Goal: Transaction & Acquisition: Download file/media

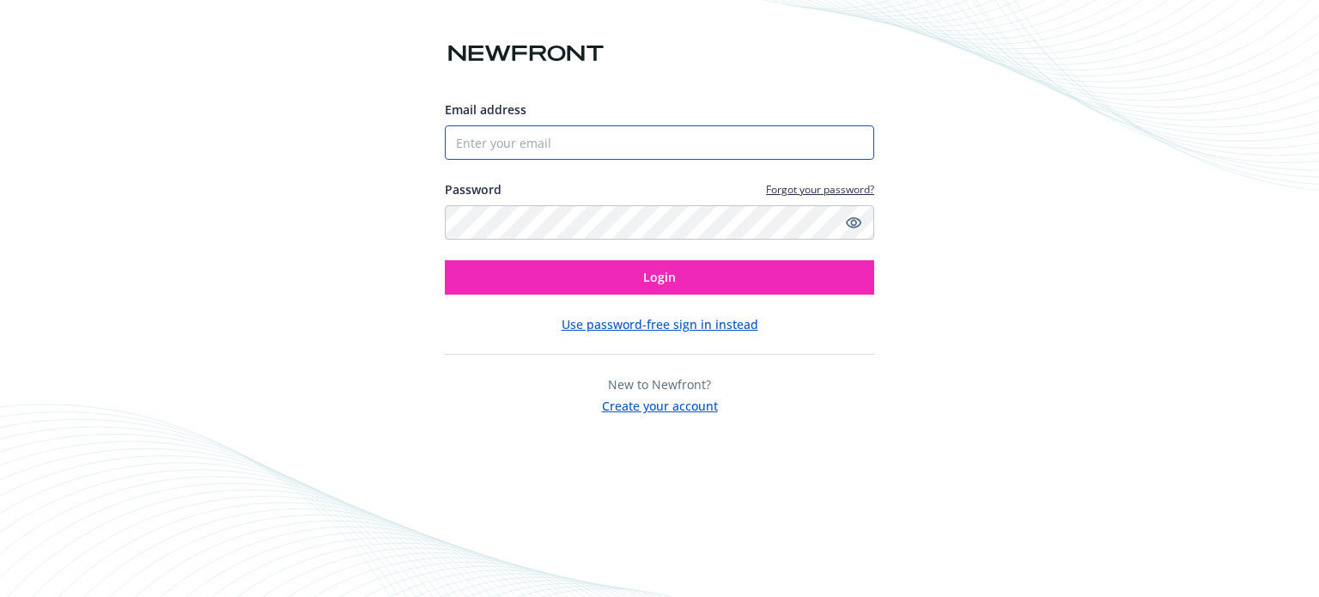
type input "PAYROLL@VALLEYAGENTERPRISE.COM"
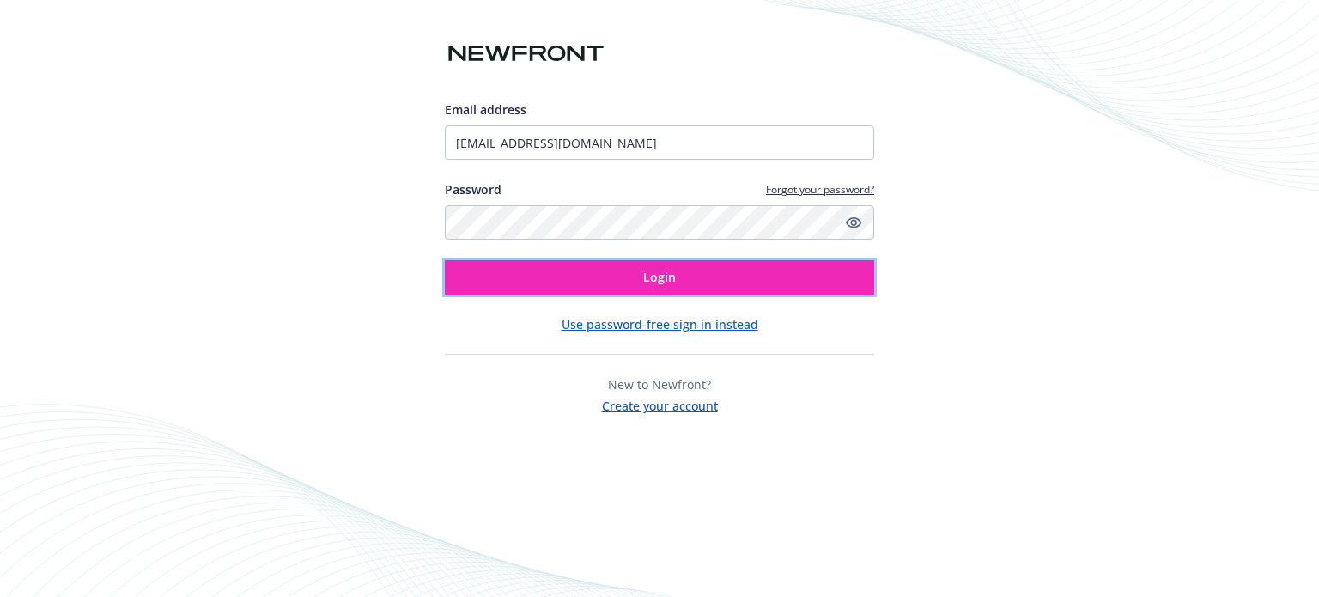
click at [653, 275] on span "Login" at bounding box center [659, 277] width 33 height 16
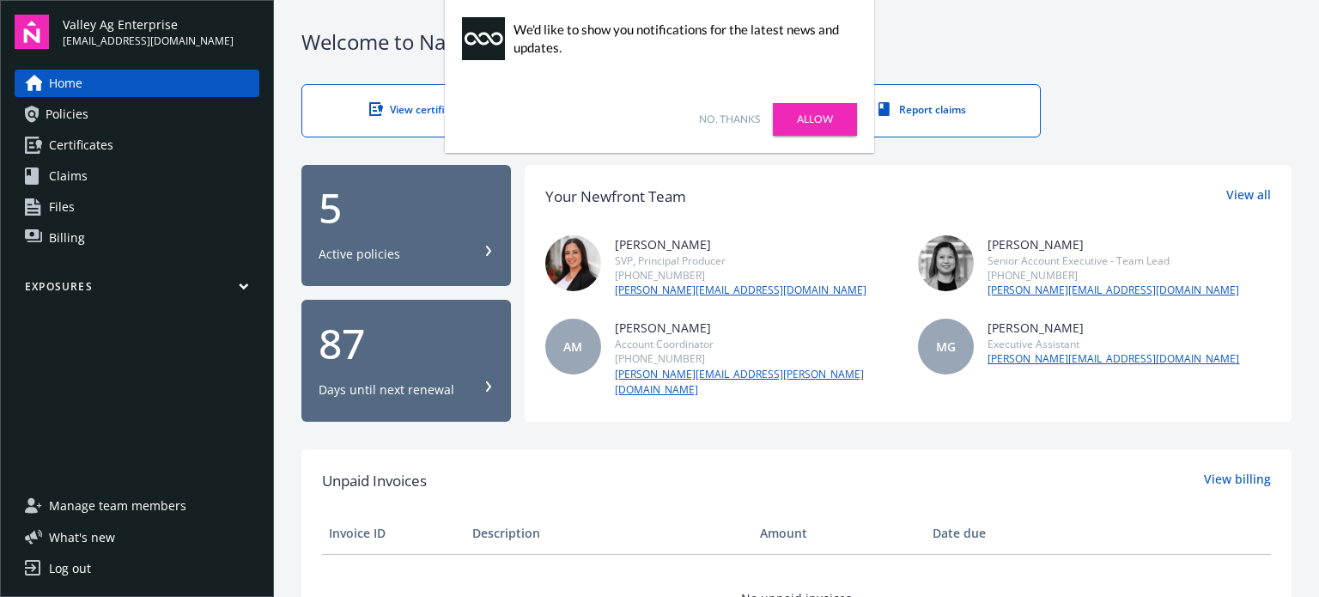
click at [82, 139] on span "Certificates" at bounding box center [81, 144] width 64 height 27
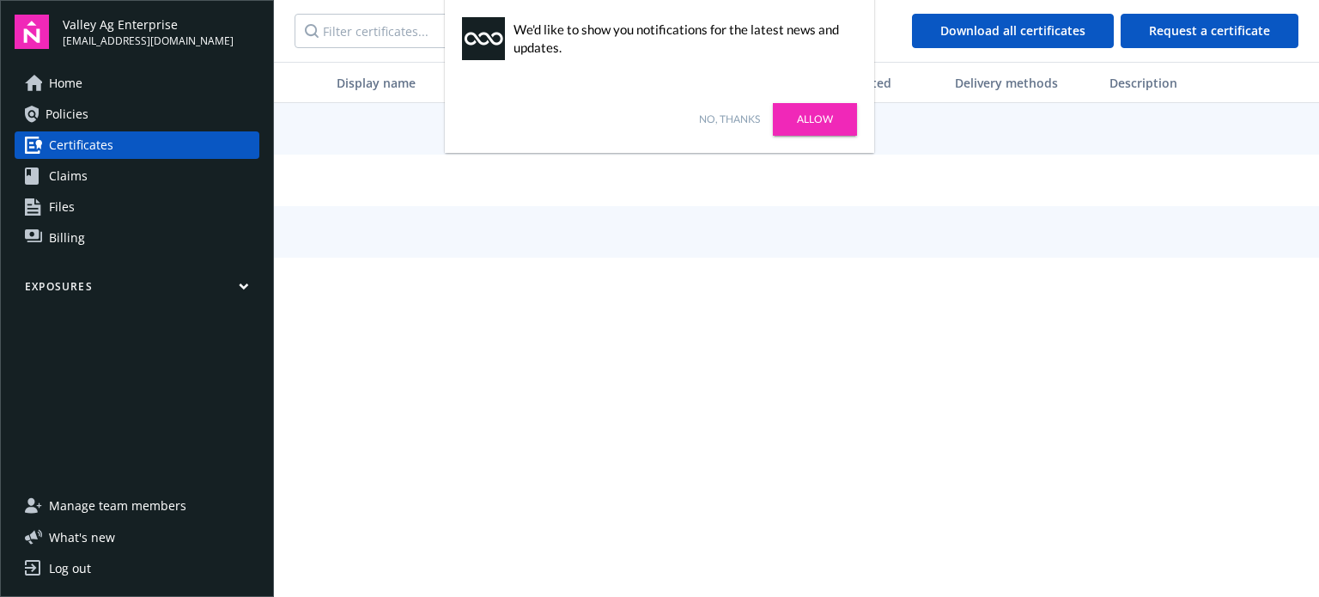
click at [745, 121] on link "No, thanks" at bounding box center [729, 119] width 61 height 15
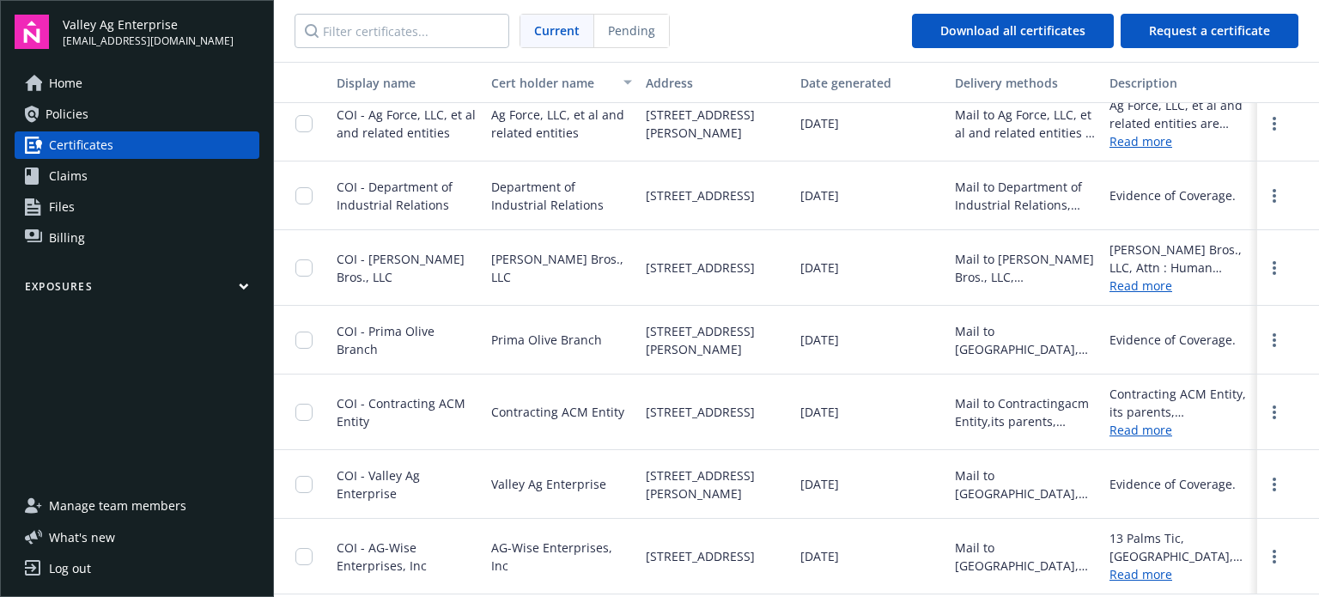
scroll to position [515, 0]
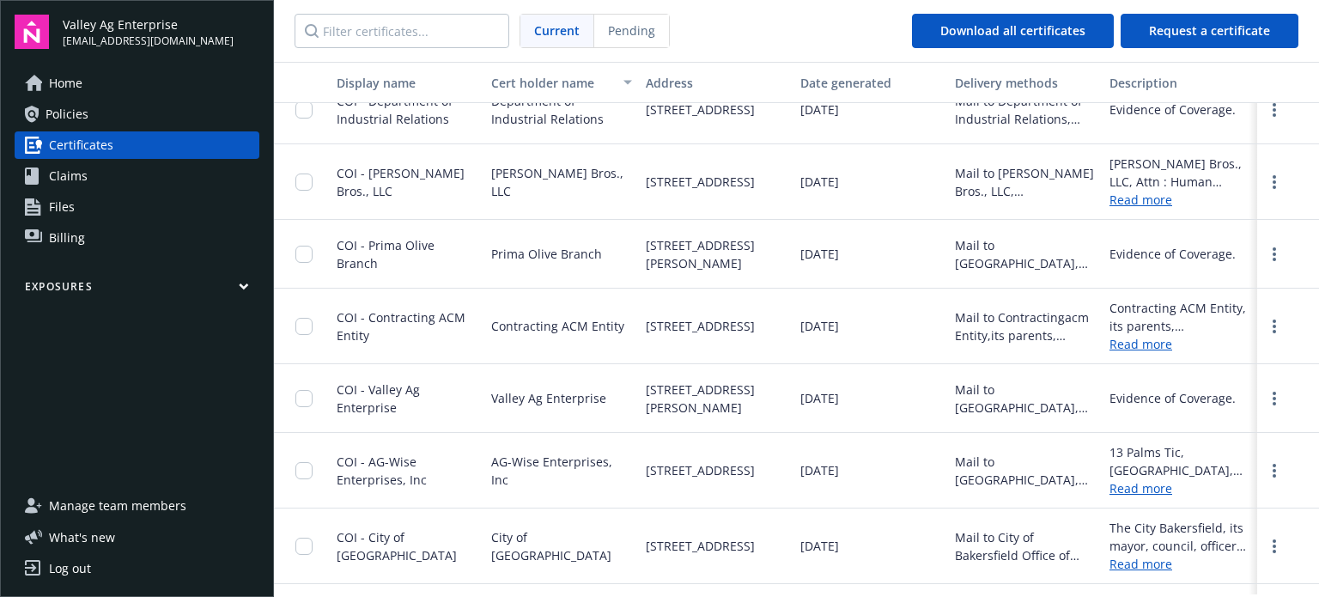
click at [1147, 399] on div "Evidence of Coverage." at bounding box center [1172, 398] width 126 height 18
click at [1267, 404] on link "more" at bounding box center [1274, 398] width 21 height 21
click at [1236, 425] on link "Download" at bounding box center [1228, 436] width 112 height 34
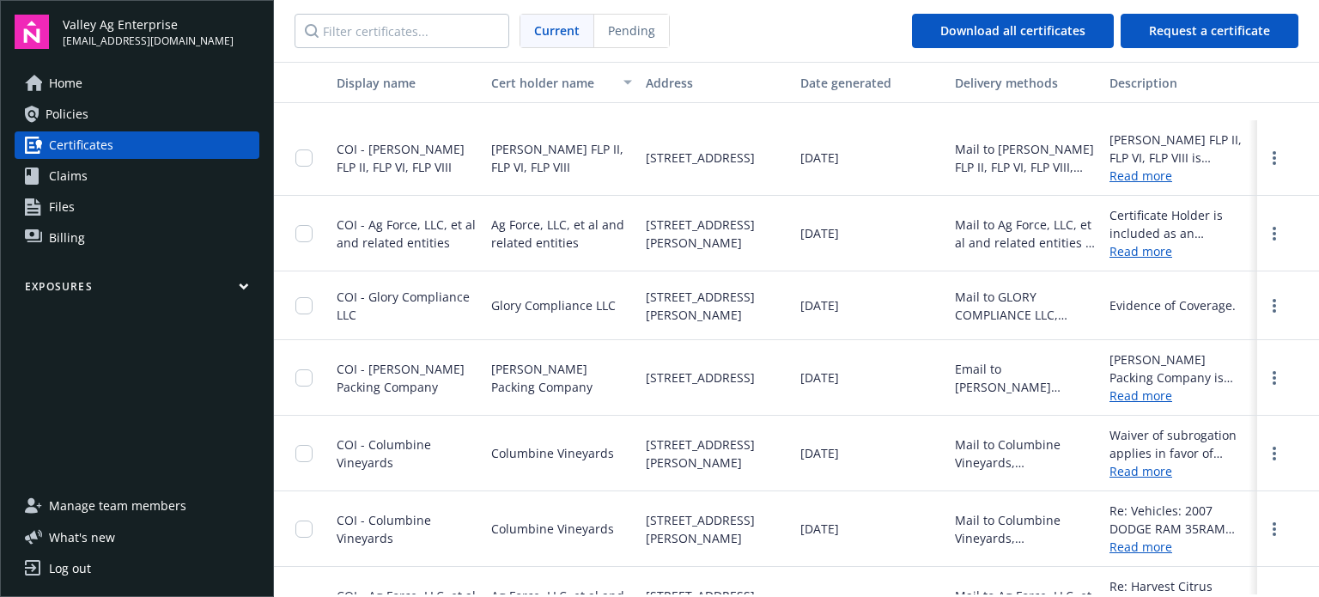
scroll to position [1202, 0]
